Goal: Task Accomplishment & Management: Manage account settings

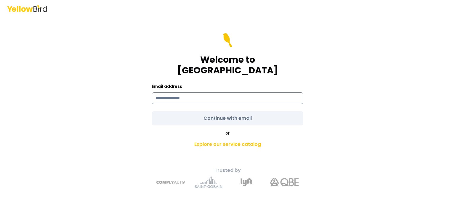
click at [180, 93] on input at bounding box center [228, 98] width 152 height 12
type input "**********"
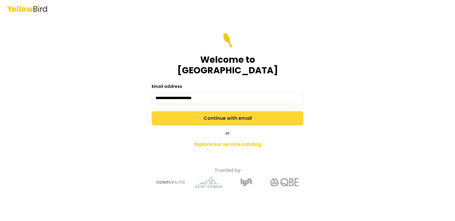
click at [225, 113] on button "Continue with email" at bounding box center [228, 118] width 152 height 14
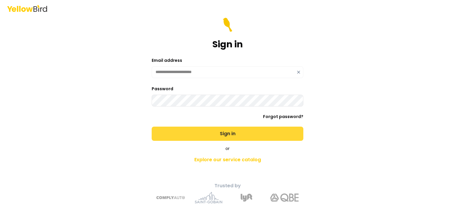
click at [237, 132] on button "Sign in" at bounding box center [228, 134] width 152 height 14
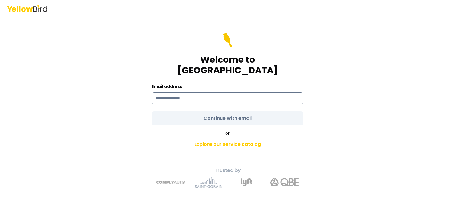
click at [177, 95] on input at bounding box center [228, 98] width 152 height 12
type input "**********"
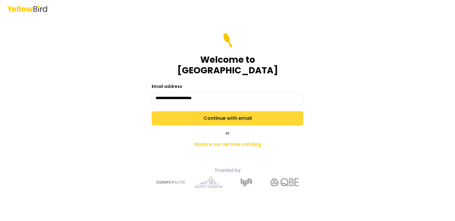
click at [211, 114] on button "Continue with email" at bounding box center [228, 118] width 152 height 14
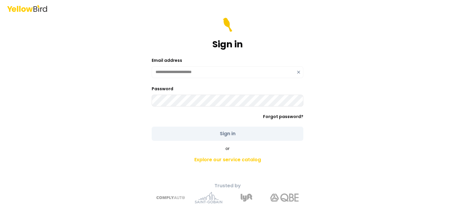
click at [198, 109] on div "Password Forgot password?" at bounding box center [228, 102] width 152 height 34
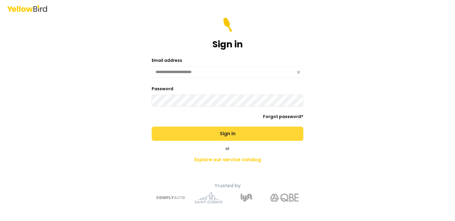
click at [227, 132] on button "Sign in" at bounding box center [228, 134] width 152 height 14
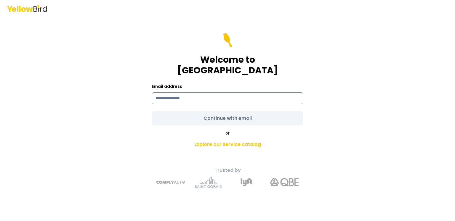
click at [171, 95] on input at bounding box center [228, 98] width 152 height 12
type input "**********"
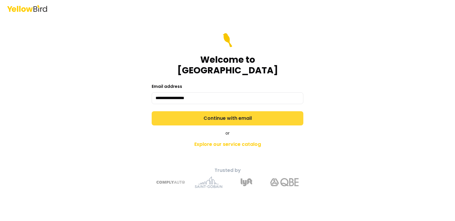
click at [207, 116] on button "Continue with email" at bounding box center [228, 118] width 152 height 14
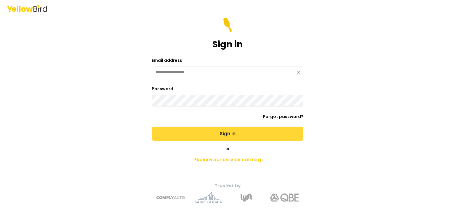
click at [243, 134] on button "Sign in" at bounding box center [228, 134] width 152 height 14
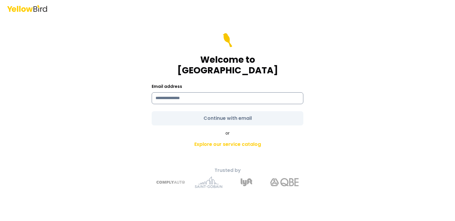
click at [202, 92] on input at bounding box center [228, 98] width 152 height 12
type input "**********"
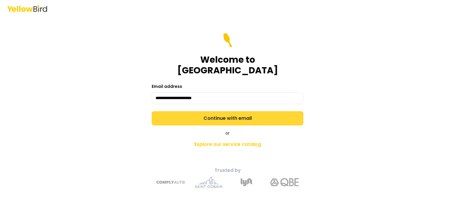
click at [231, 111] on button "Continue with email" at bounding box center [228, 118] width 152 height 14
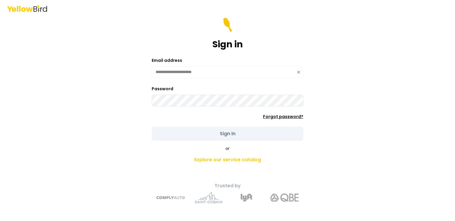
click at [284, 116] on link "Forgot password?" at bounding box center [283, 117] width 40 height 6
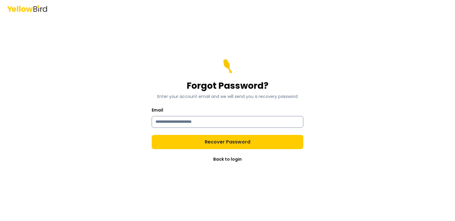
click at [190, 121] on input "Email" at bounding box center [228, 122] width 152 height 12
type input "**********"
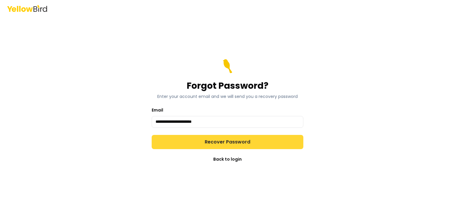
click at [207, 144] on button "Recover Password" at bounding box center [228, 142] width 152 height 14
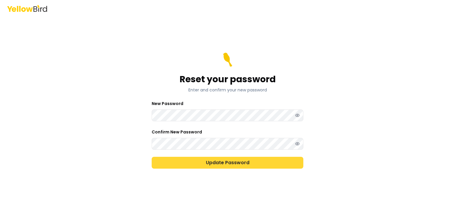
click at [219, 164] on button "Update Password" at bounding box center [228, 163] width 152 height 12
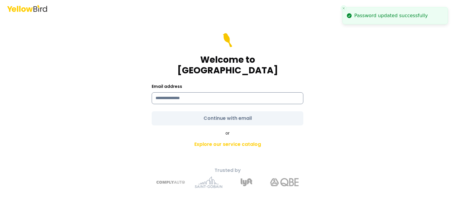
click at [178, 94] on input at bounding box center [228, 98] width 152 height 12
type input "**********"
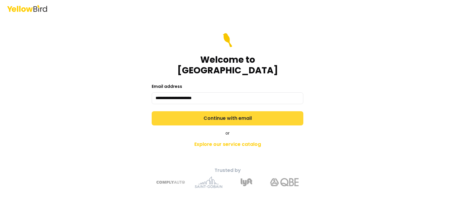
click at [206, 113] on button "Continue with email" at bounding box center [228, 118] width 152 height 14
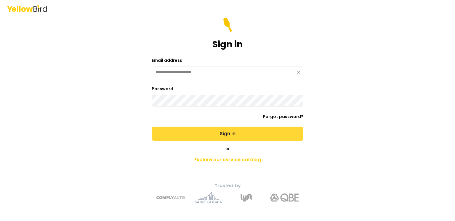
click at [226, 135] on button "Sign in" at bounding box center [228, 134] width 152 height 14
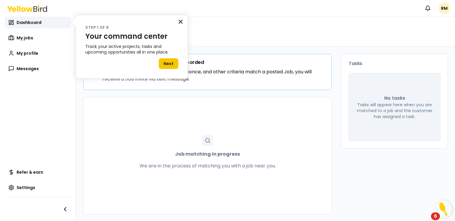
click at [181, 17] on button "×" at bounding box center [181, 21] width 6 height 9
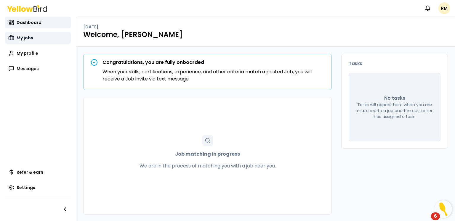
click at [21, 38] on span "My jobs" at bounding box center [25, 38] width 17 height 6
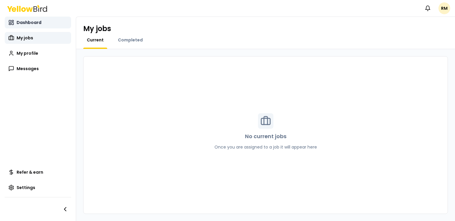
click at [33, 21] on span "Dashboard" at bounding box center [29, 23] width 25 height 6
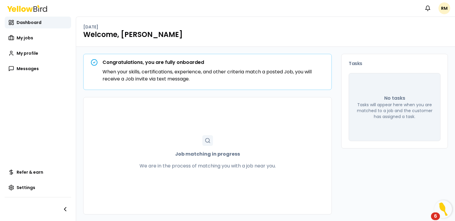
scroll to position [0, 0]
click at [184, 30] on h1 "Welcome, [PERSON_NAME]" at bounding box center [265, 34] width 365 height 9
click at [25, 22] on span "Dashboard" at bounding box center [29, 23] width 25 height 6
click at [26, 54] on span "My profile" at bounding box center [28, 53] width 22 height 6
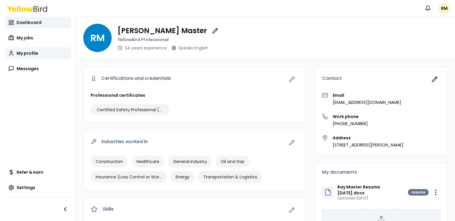
click at [31, 22] on span "Dashboard" at bounding box center [29, 23] width 25 height 6
